Goal: Download file/media

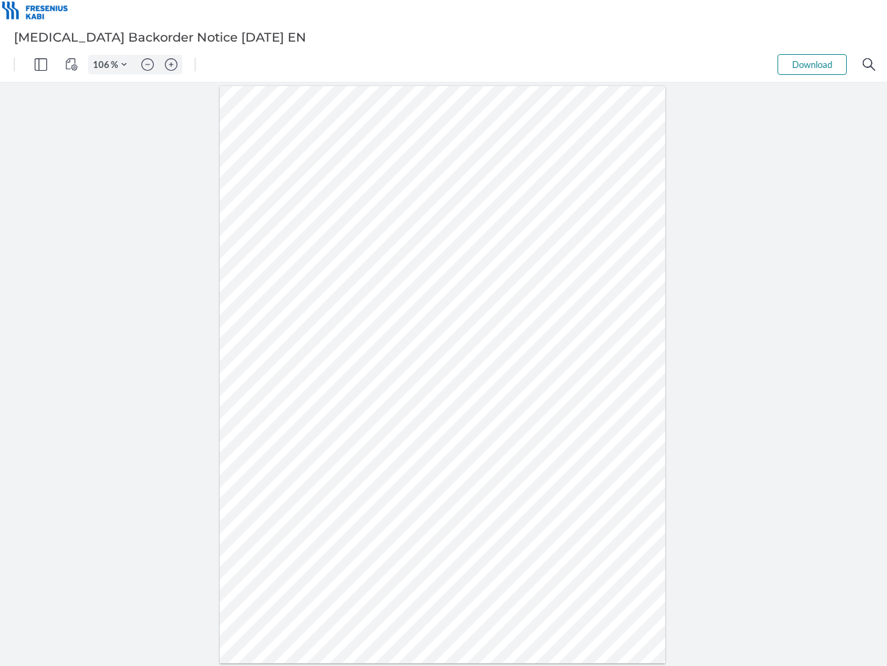
click at [41, 64] on img "Panel" at bounding box center [41, 64] width 12 height 12
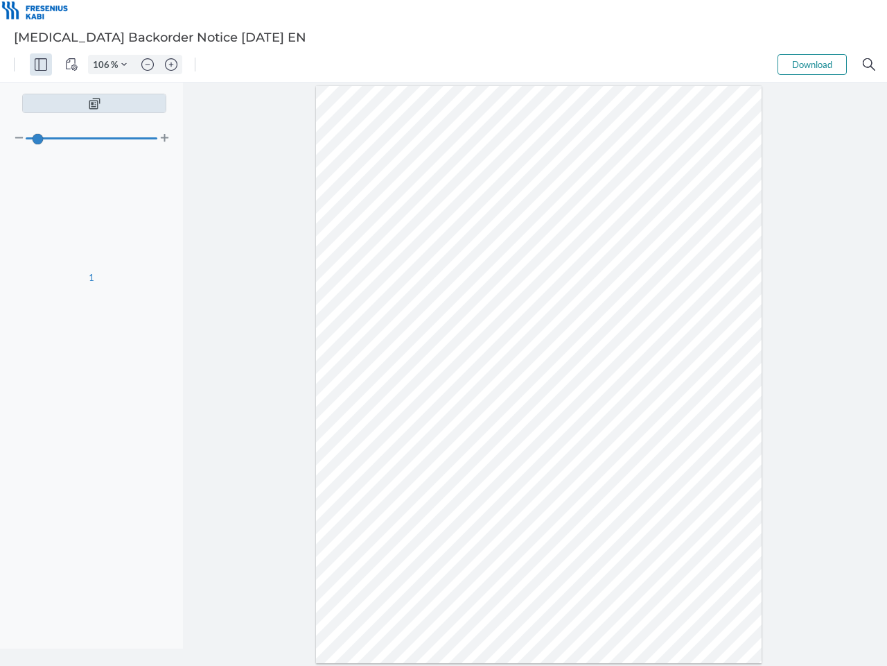
click at [71, 64] on img "View Controls" at bounding box center [71, 64] width 12 height 12
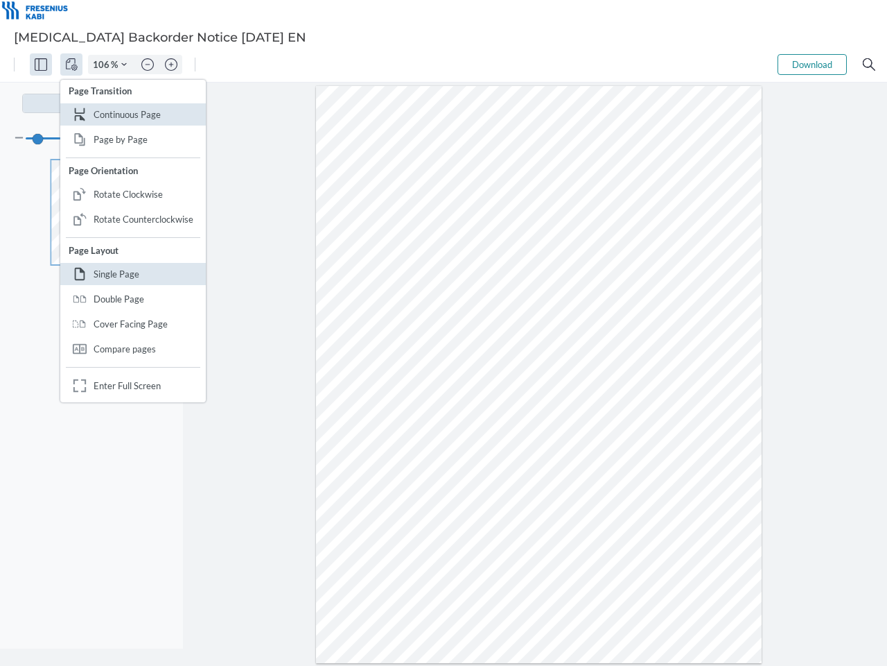
click at [103, 64] on input "106" at bounding box center [100, 64] width 22 height 12
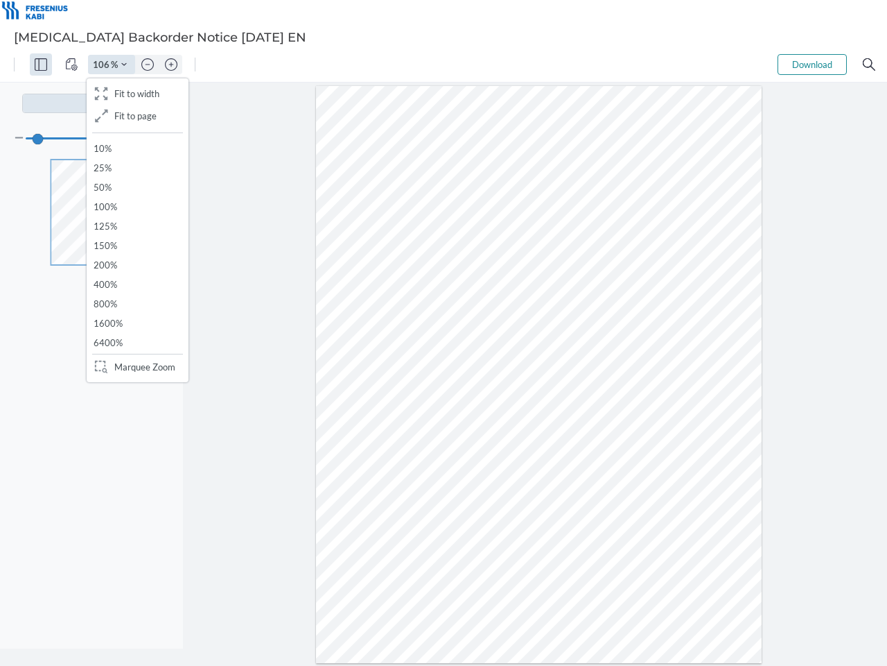
click at [124, 64] on img "Zoom Controls" at bounding box center [124, 65] width 6 height 6
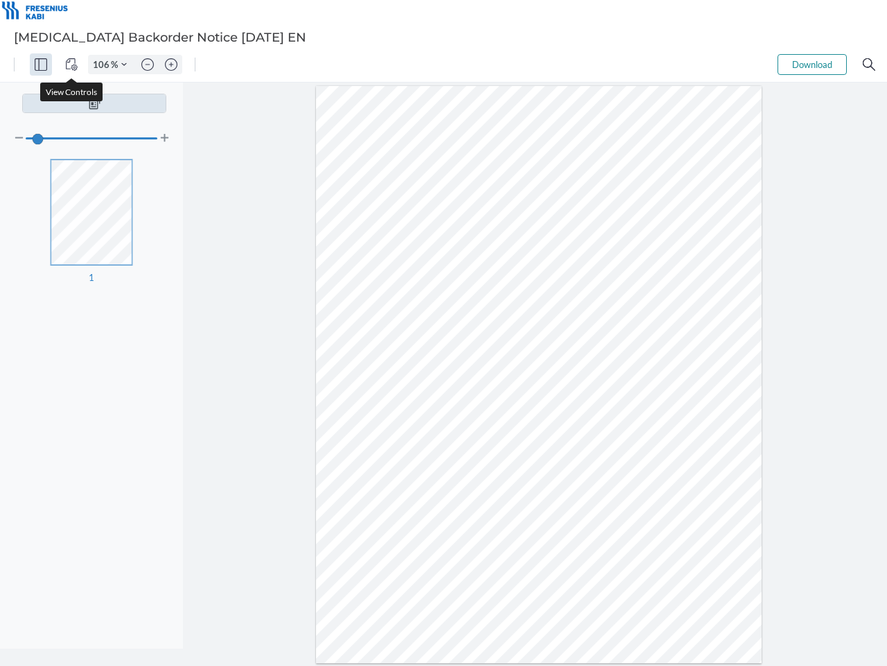
click at [148, 64] on img "Zoom out" at bounding box center [147, 64] width 12 height 12
click at [171, 64] on img "Zoom in" at bounding box center [171, 64] width 12 height 12
type input "106"
click at [813, 64] on button "Download" at bounding box center [812, 64] width 69 height 21
click at [869, 64] on img "Search" at bounding box center [869, 64] width 12 height 12
